Goal: Task Accomplishment & Management: Manage account settings

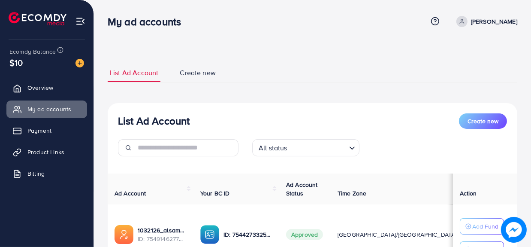
click at [408, 61] on div "List Ad Account Create new List Ad Account Create new All status Loading... Ad …" at bounding box center [313, 183] width 410 height 260
